Goal: Participate in discussion: Engage in conversation with other users on a specific topic

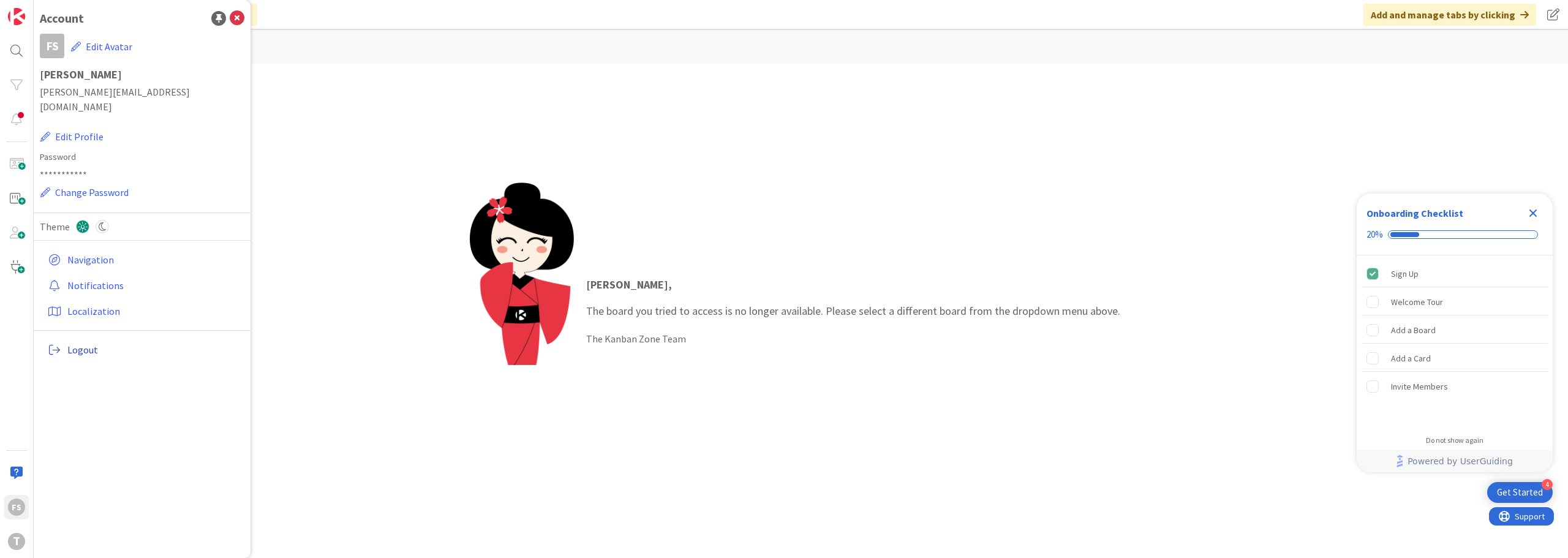
click at [93, 343] on span "Logout" at bounding box center [154, 350] width 172 height 15
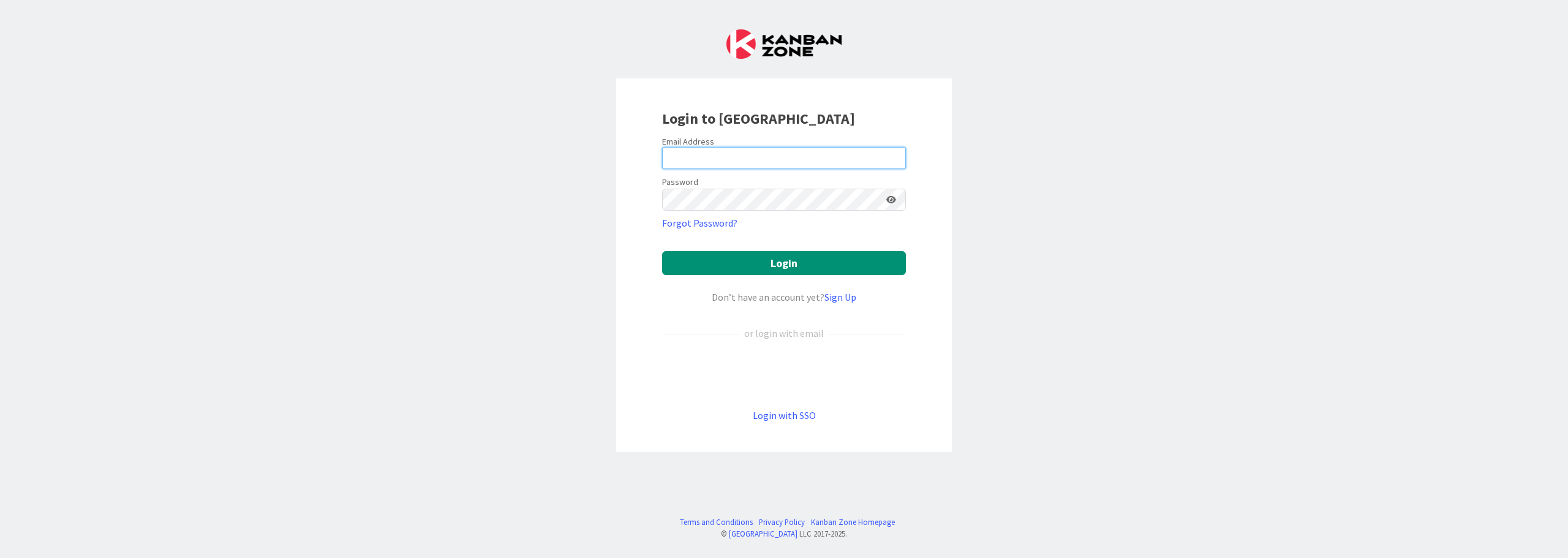
click at [745, 164] on input "email" at bounding box center [784, 158] width 244 height 22
type input "Flavio.S.Santos@timestamp.pt"
click at [894, 198] on icon at bounding box center [891, 199] width 10 height 9
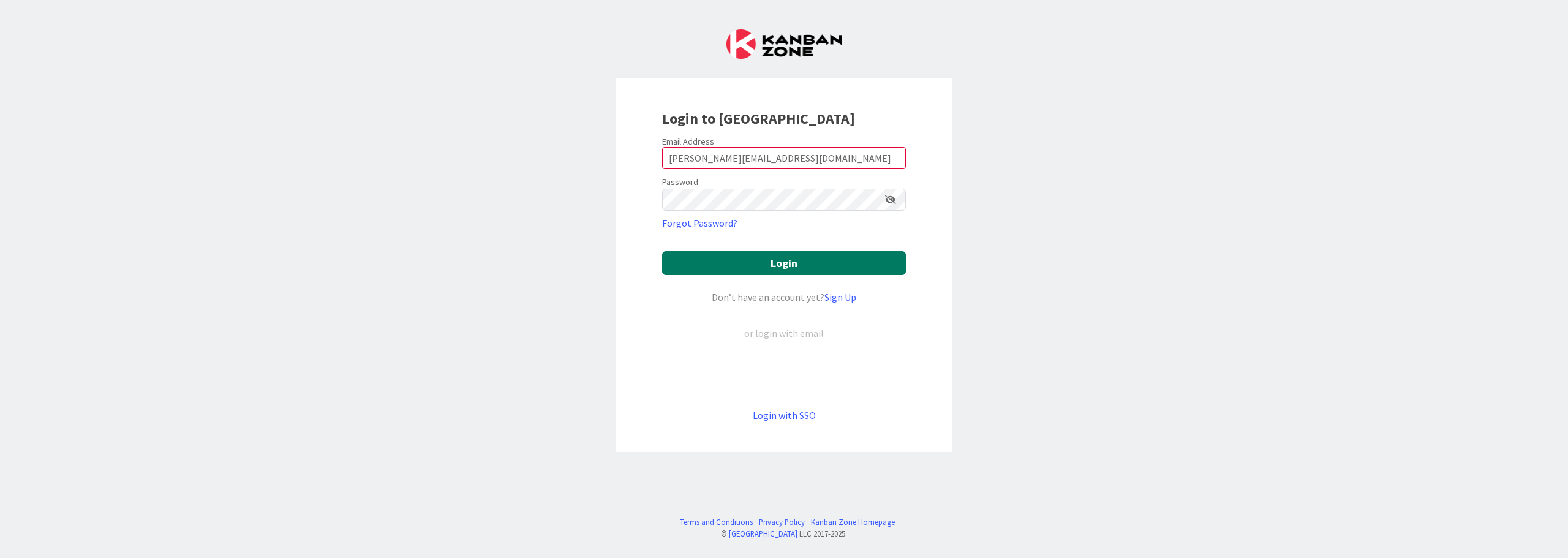
click at [819, 265] on button "Login" at bounding box center [784, 264] width 244 height 24
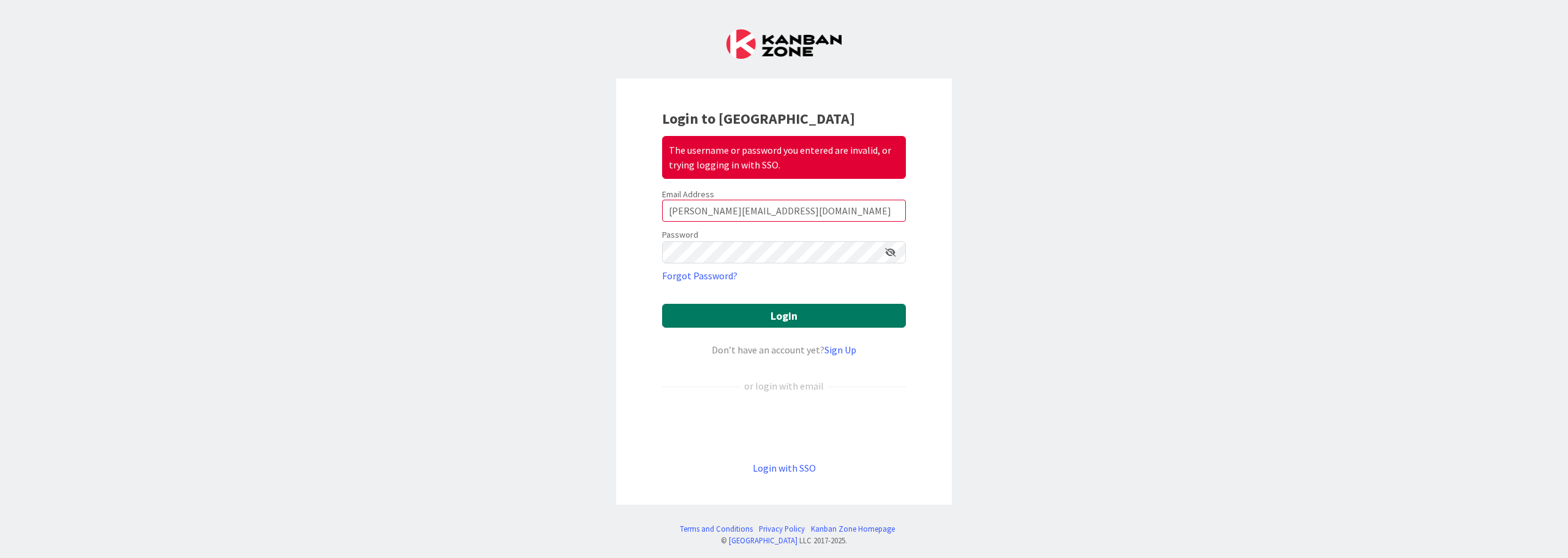
click at [815, 315] on button "Login" at bounding box center [784, 316] width 244 height 24
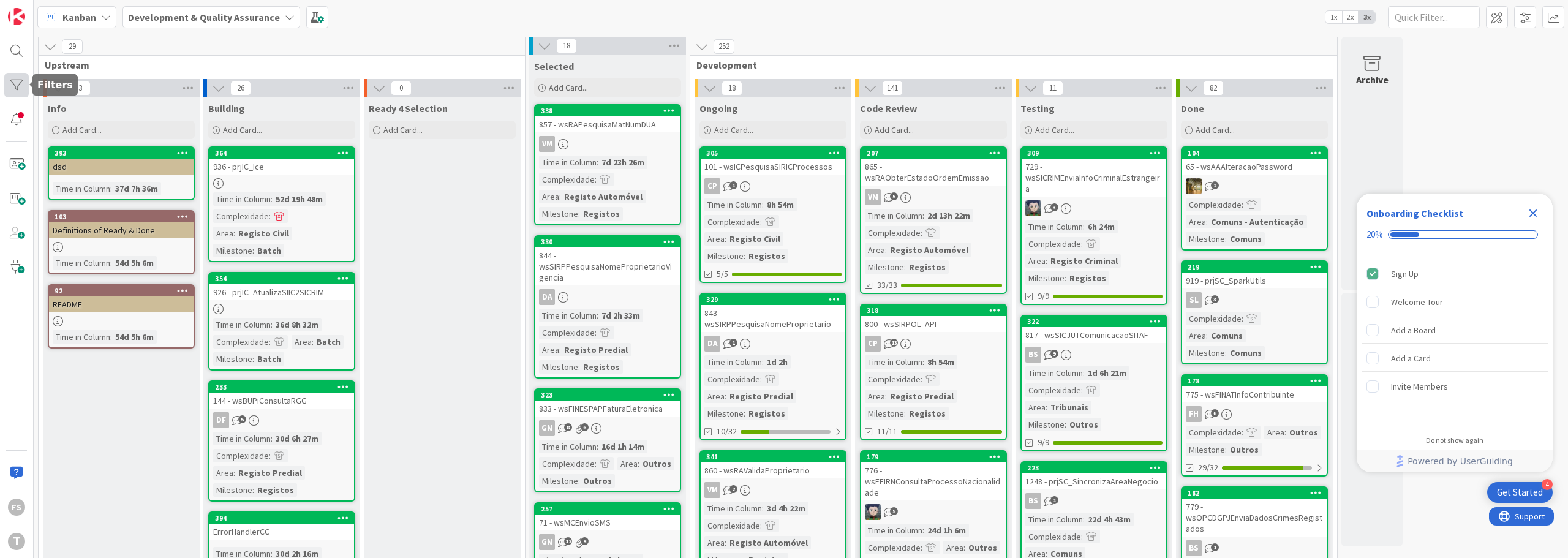
click at [15, 85] on div at bounding box center [16, 85] width 25 height 25
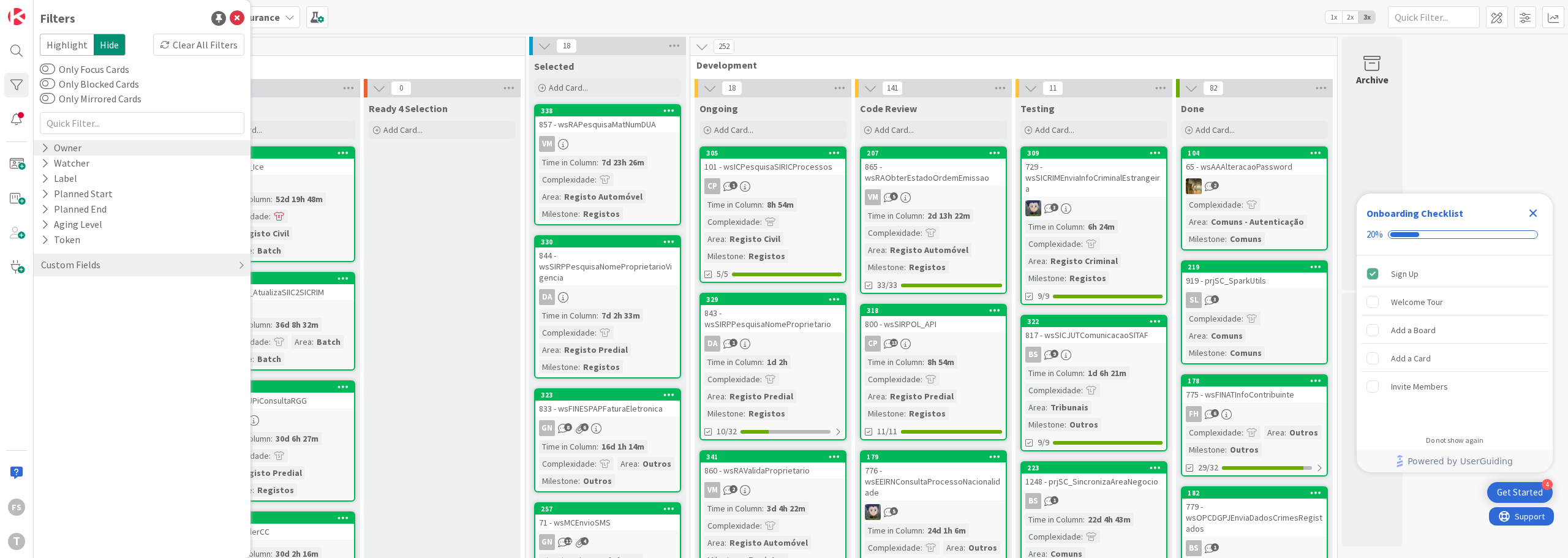
click at [61, 147] on div "Owner" at bounding box center [61, 148] width 43 height 15
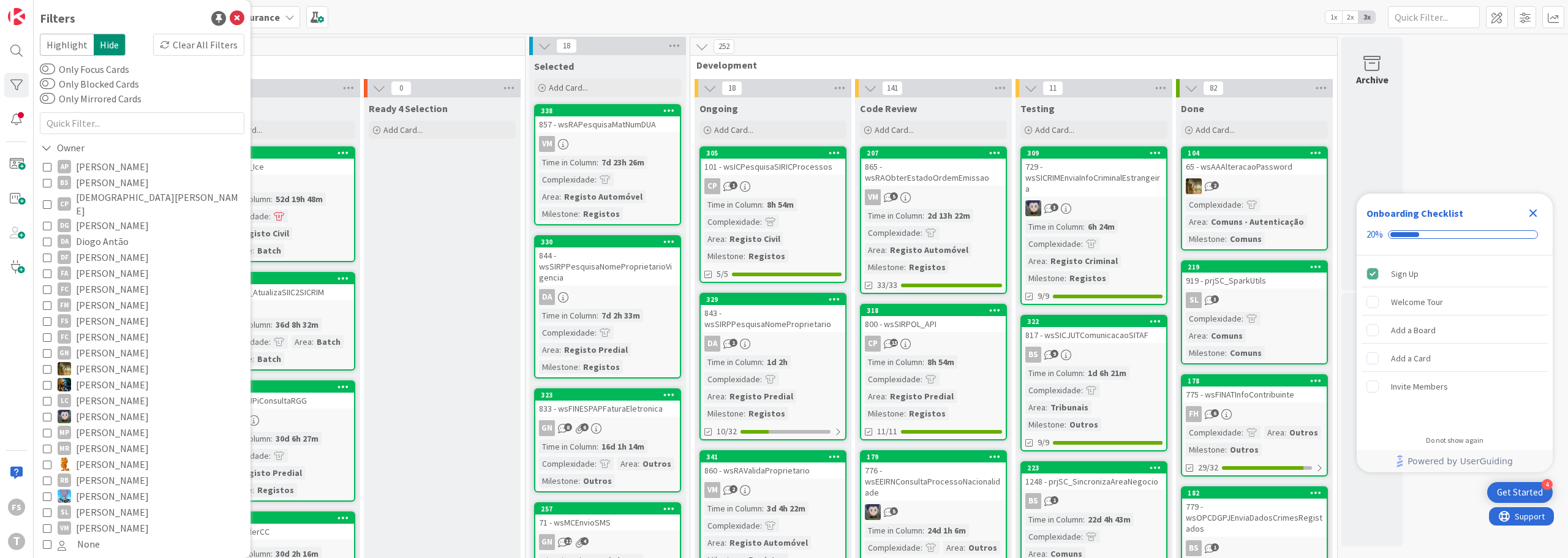
click at [105, 317] on span "Flávio Santos" at bounding box center [112, 321] width 73 height 16
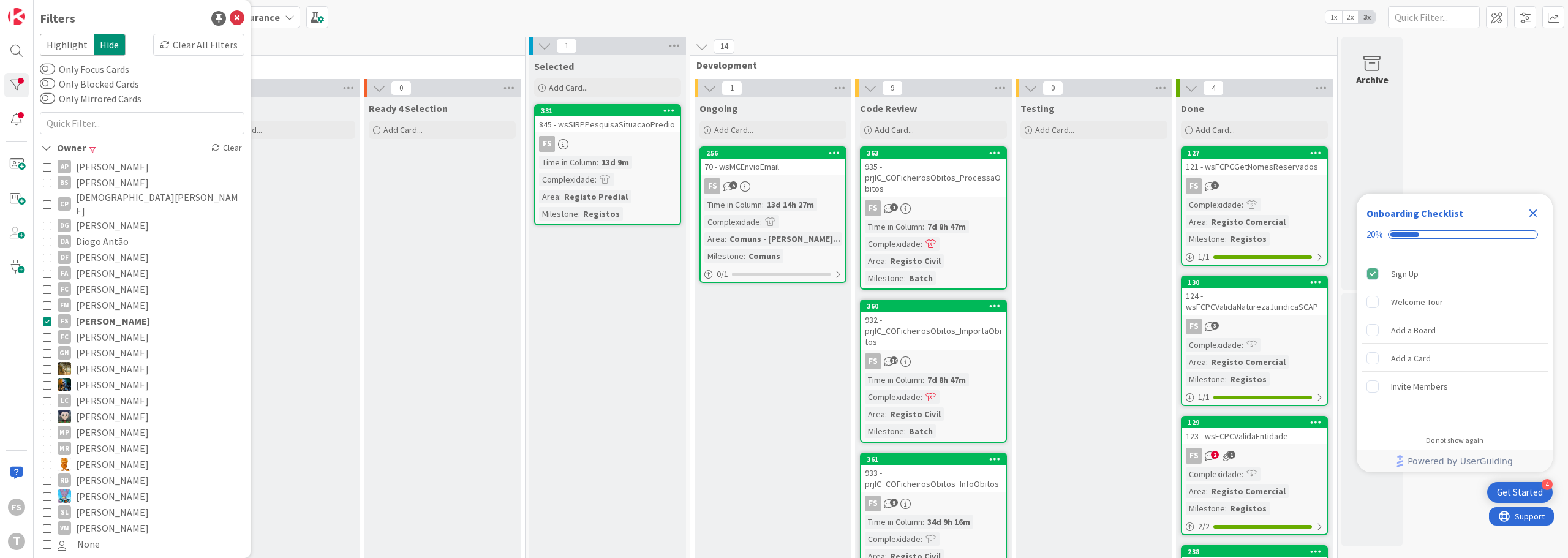
click at [729, 183] on span "5" at bounding box center [733, 185] width 8 height 8
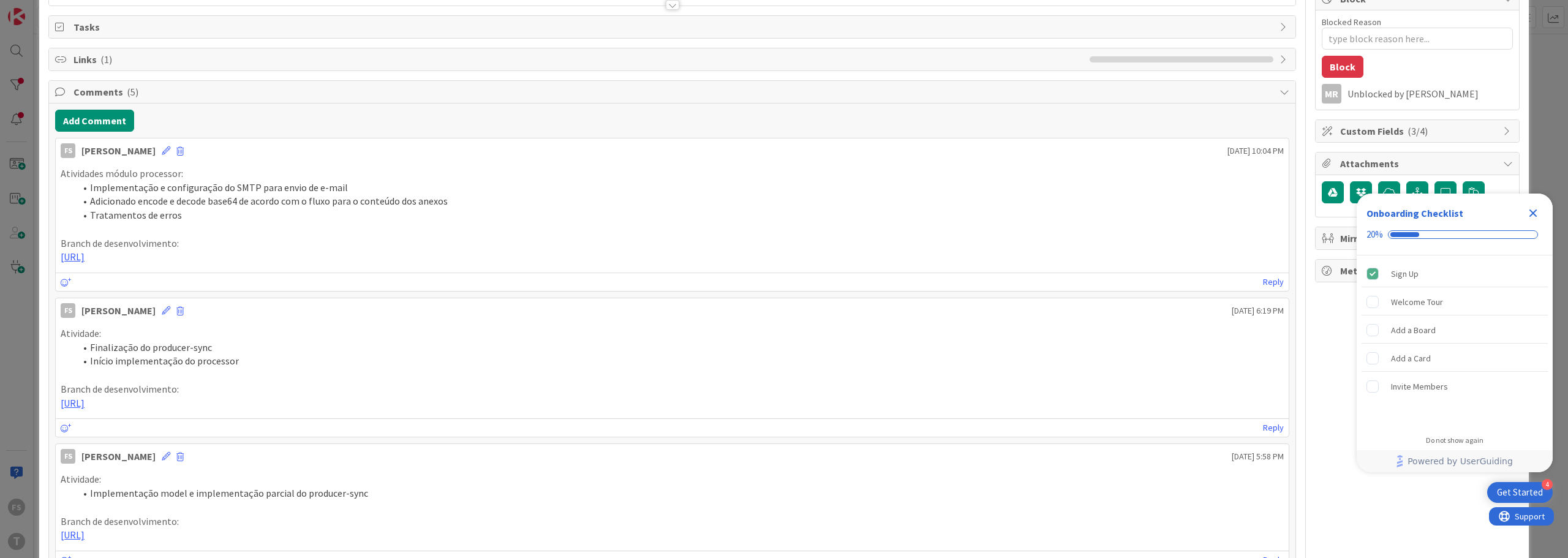
scroll to position [184, 0]
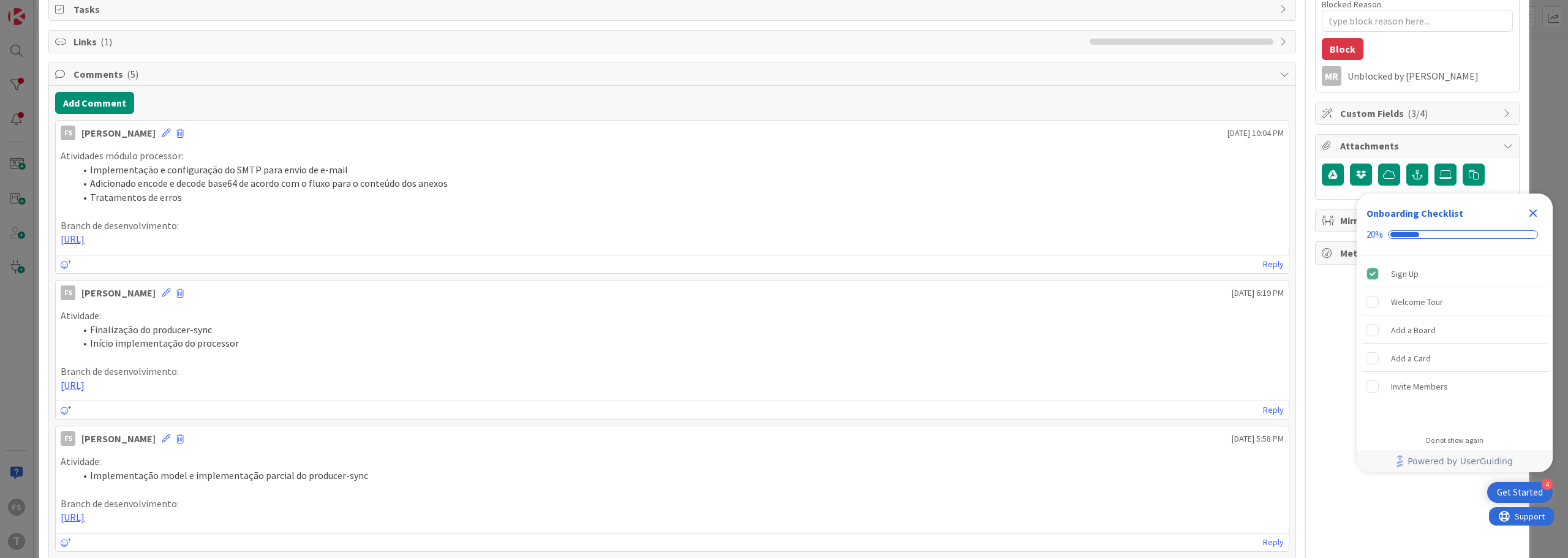
drag, startPoint x: 636, startPoint y: 239, endPoint x: 39, endPoint y: 159, distance: 602.3
click at [39, 159] on div "ID 256 Development & Quality Assurance Ongoing Title 19 / 128 70 - wsMCEnvioEma…" at bounding box center [784, 466] width 1490 height 1267
copy div "Atividades módulo processor: Implementação e configuração do SMTP para envio de…"
click at [105, 101] on button "Add Comment" at bounding box center [95, 103] width 79 height 22
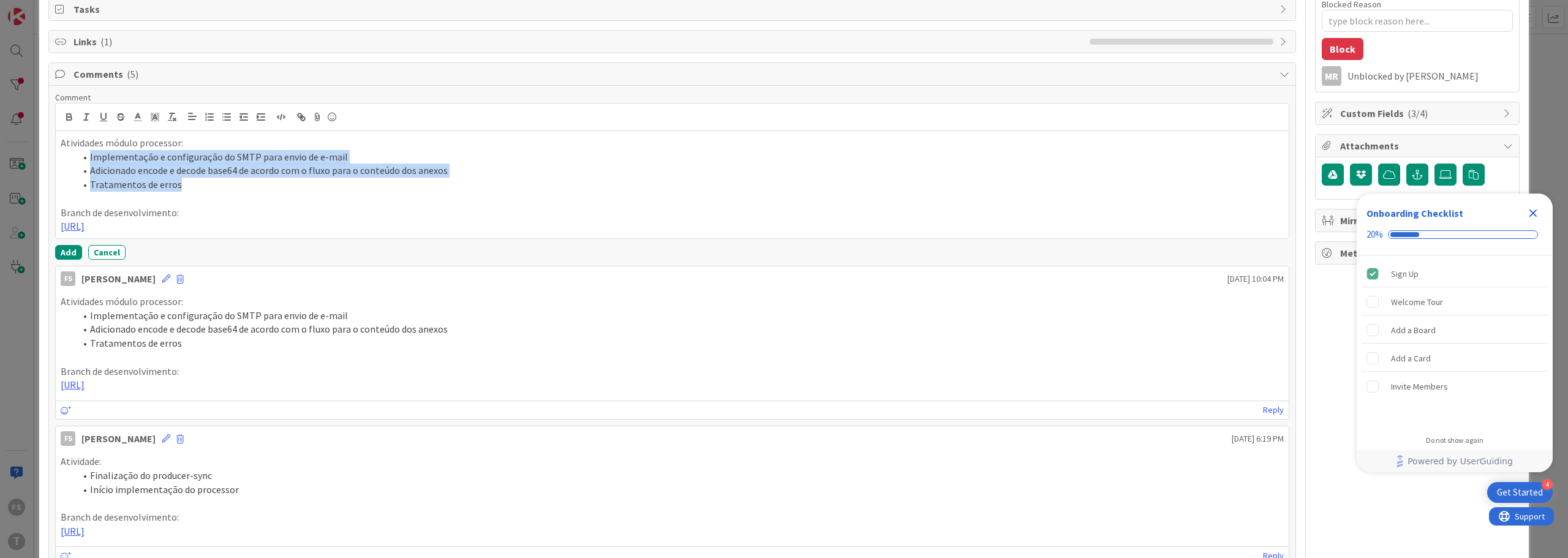
drag, startPoint x: 91, startPoint y: 154, endPoint x: 183, endPoint y: 181, distance: 95.9
click at [183, 181] on ol "Implementação e configuração do SMTP para envio de e-mail Adicionado encode e d…" at bounding box center [672, 171] width 1223 height 42
type textarea "x"
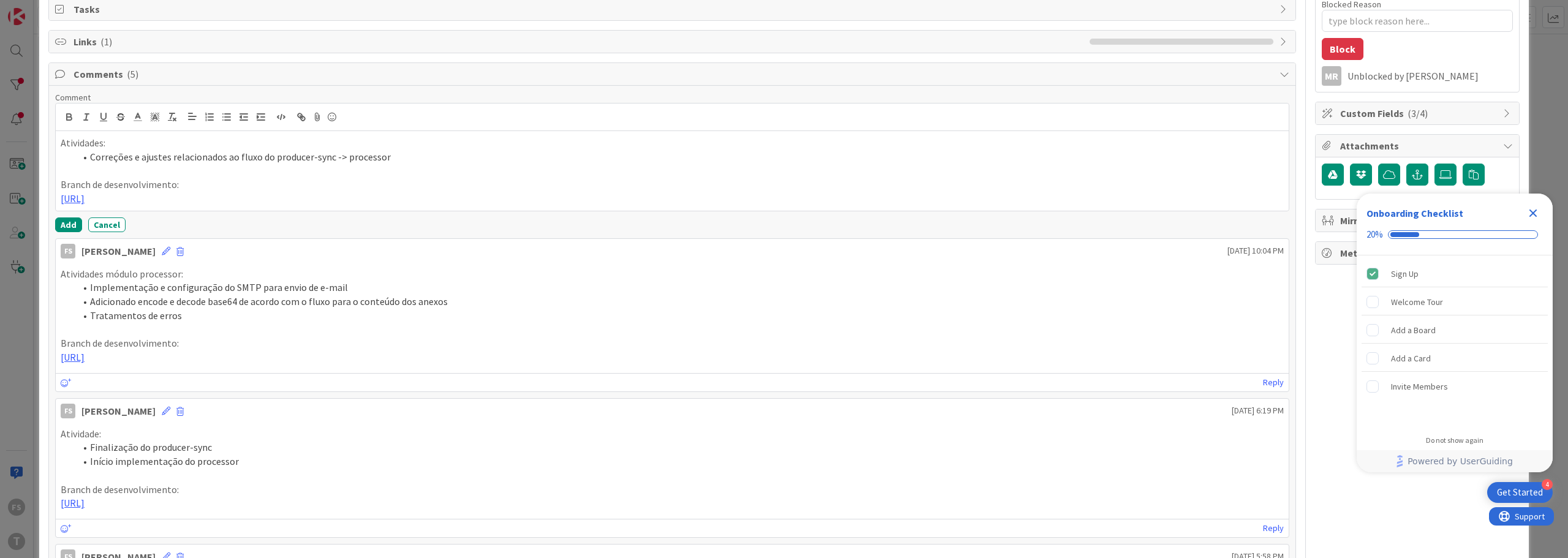
click at [174, 156] on li "Correções e ajustes relacionados ao fluxo do producer-sync -> processor" at bounding box center [679, 157] width 1209 height 14
click at [218, 156] on li "Correções e ajustes relacionados ao fluxo do producer-sync -> processor" at bounding box center [679, 157] width 1209 height 14
click at [227, 155] on li "Correções e ajustes relacionados ao fluxo do producer-sync -> processor" at bounding box center [679, 157] width 1209 height 14
click at [68, 224] on button "Add" at bounding box center [68, 225] width 27 height 15
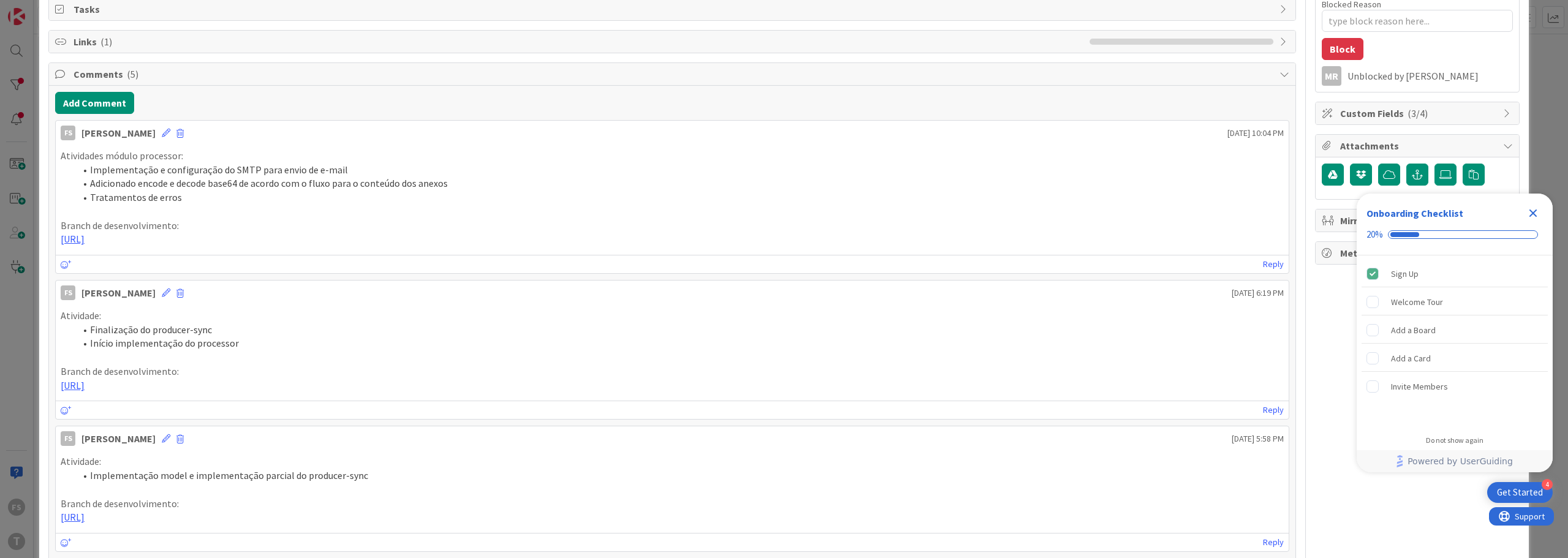
type textarea "x"
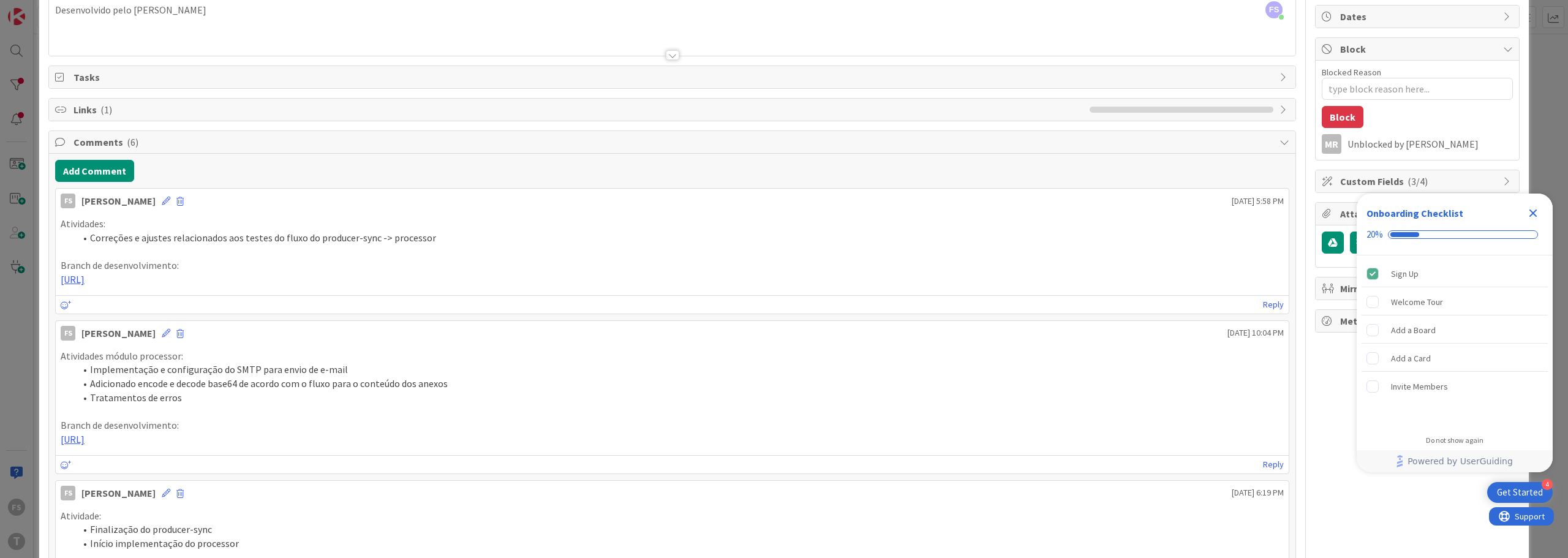
scroll to position [0, 0]
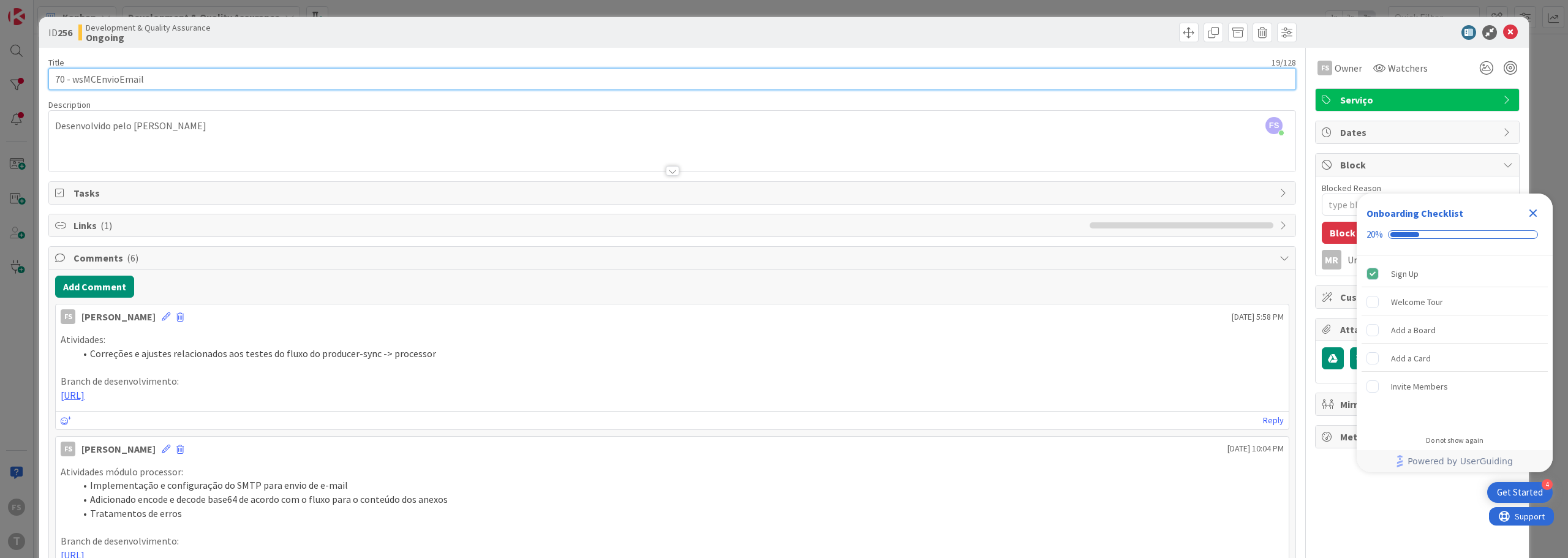
drag, startPoint x: 162, startPoint y: 80, endPoint x: 73, endPoint y: 79, distance: 89.0
click at [73, 79] on input "70 - wsMCEnvioEmail" at bounding box center [672, 78] width 1248 height 22
click at [1504, 25] on icon at bounding box center [1510, 32] width 15 height 15
